Goal: Task Accomplishment & Management: Use online tool/utility

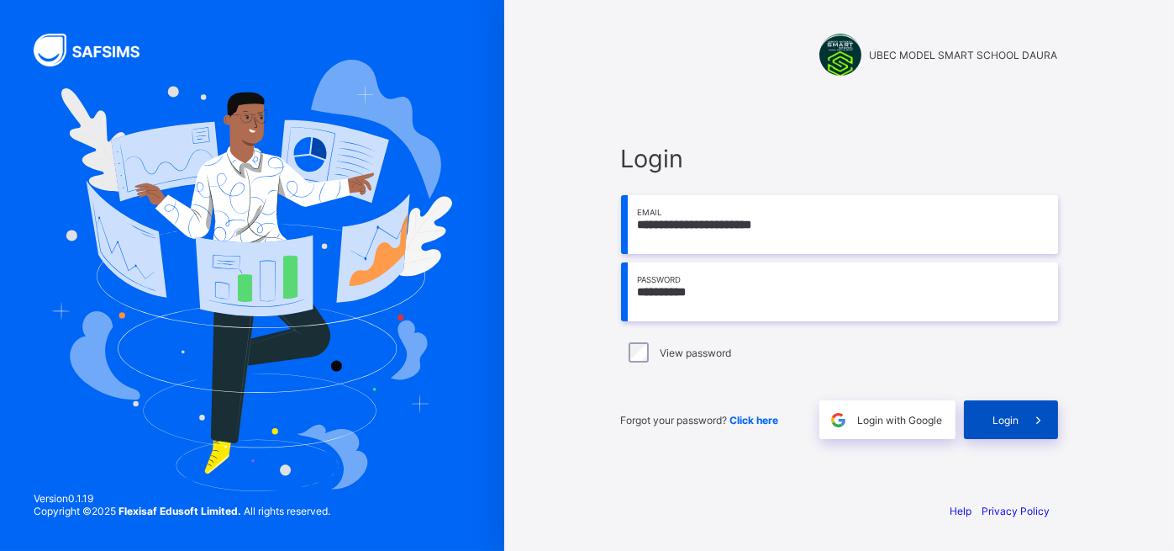
click at [994, 424] on span "Login" at bounding box center [1007, 420] width 26 height 13
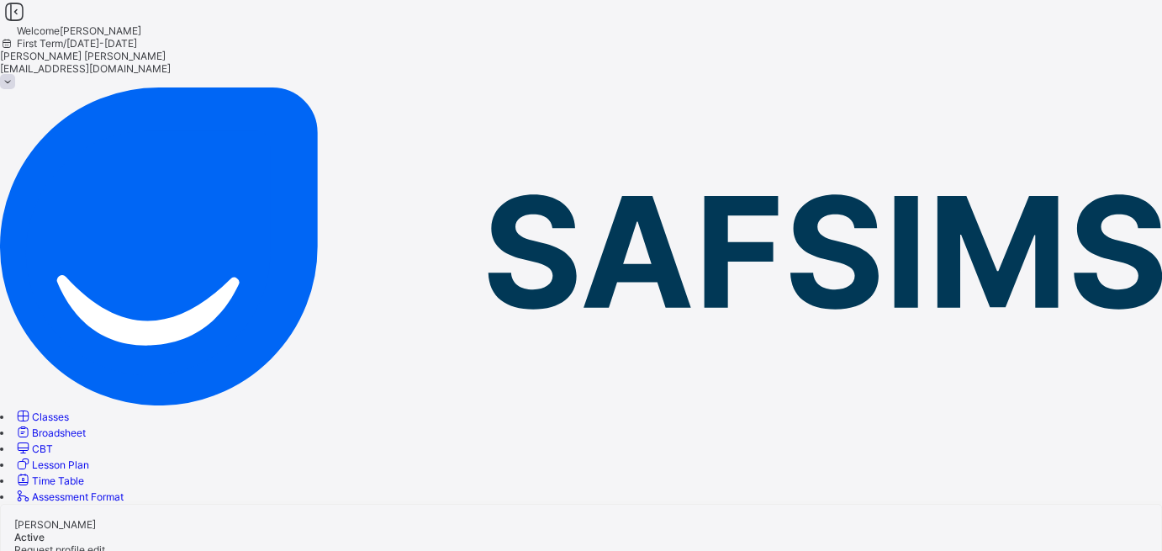
click at [69, 410] on span "Classes" at bounding box center [50, 416] width 37 height 13
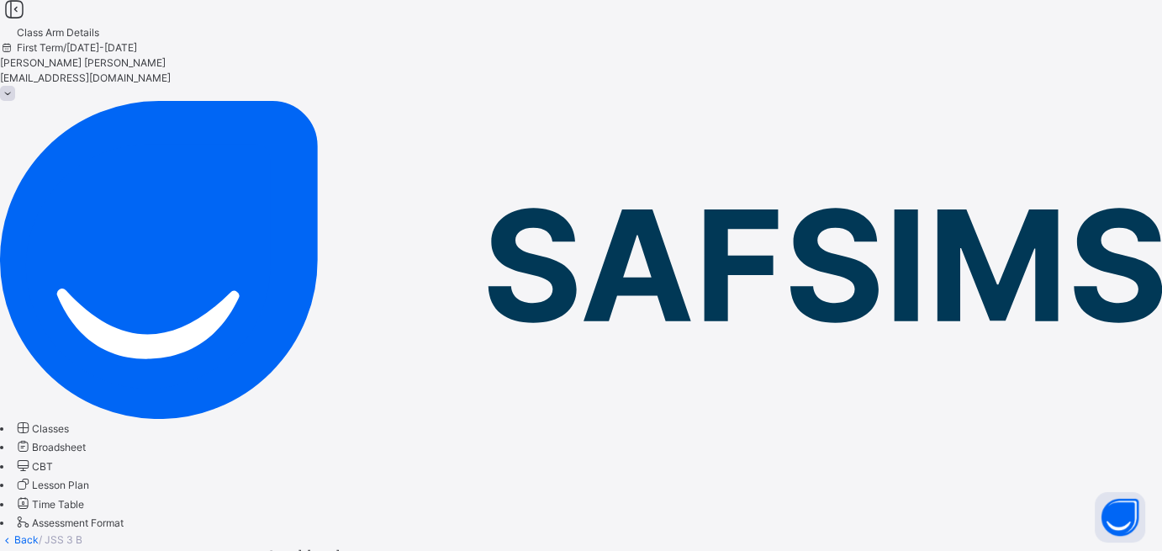
scroll to position [28, 0]
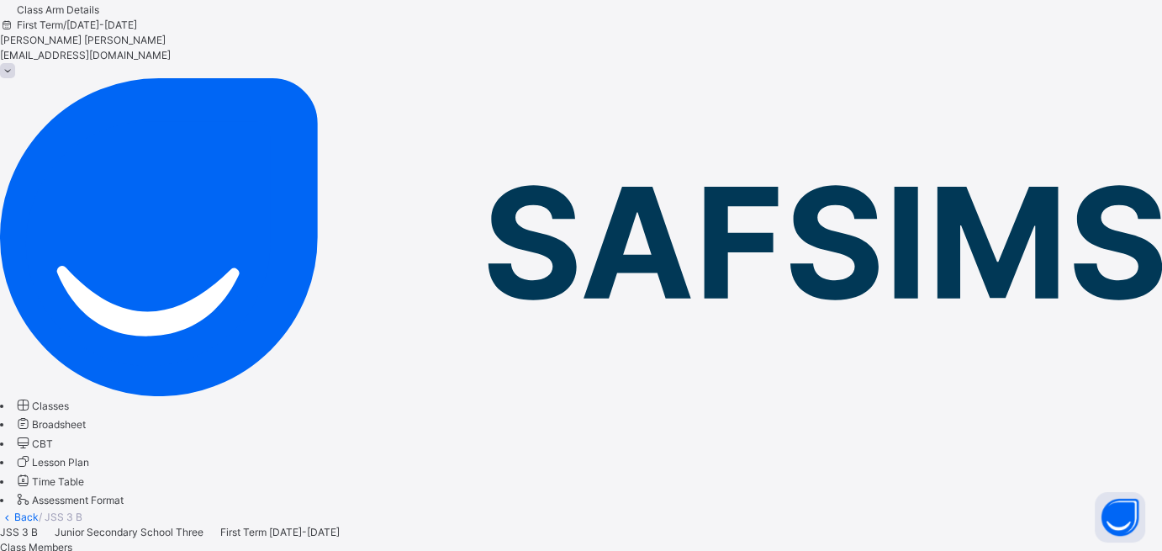
click at [826, 540] on div at bounding box center [581, 540] width 1162 height 0
